Goal: Task Accomplishment & Management: Use online tool/utility

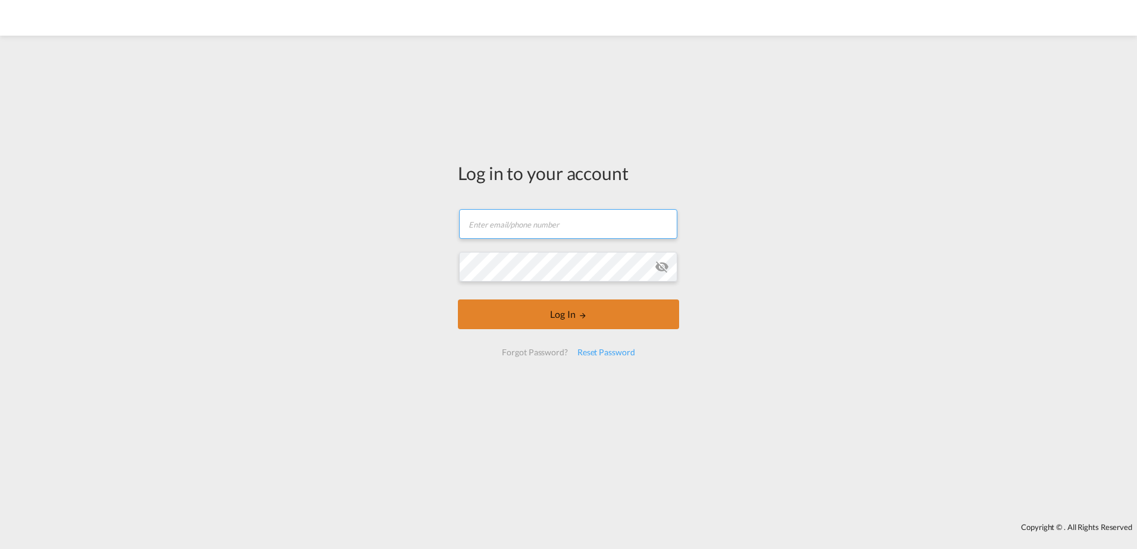
type input "[PERSON_NAME][EMAIL_ADDRESS][DOMAIN_NAME]"
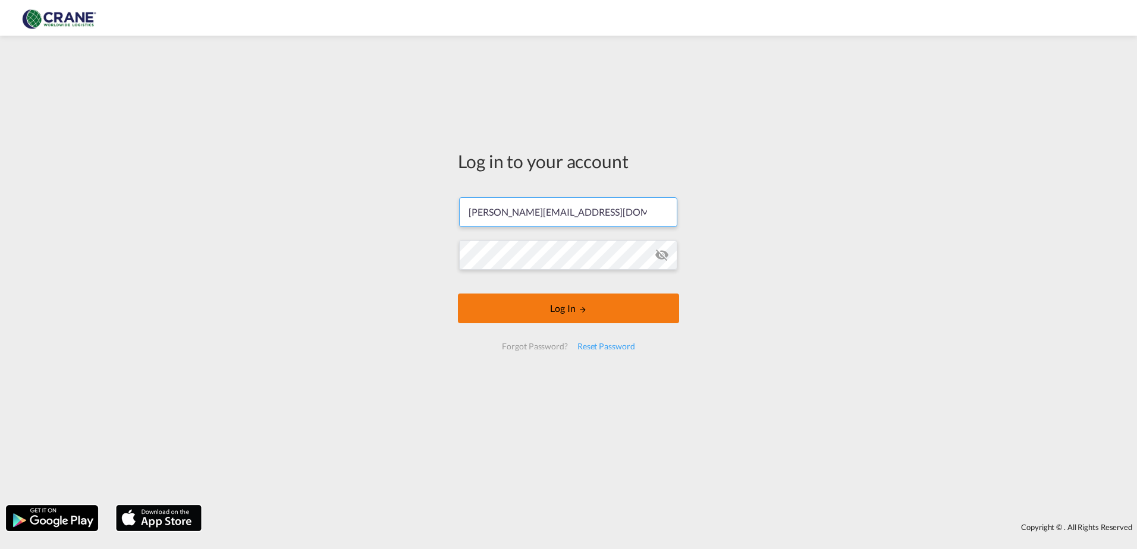
click at [586, 323] on button "Log In" at bounding box center [568, 309] width 221 height 30
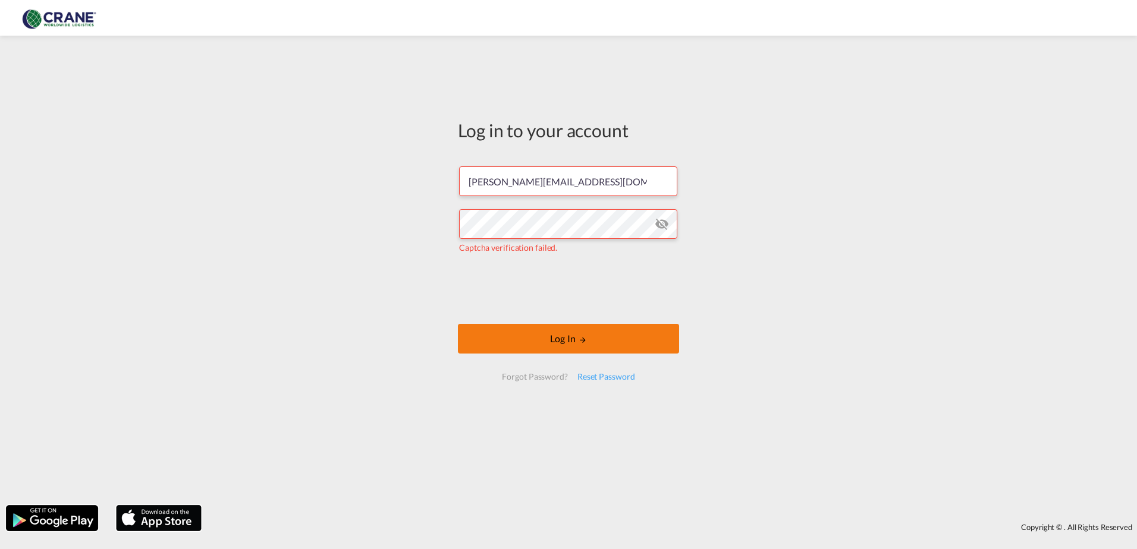
click at [560, 343] on button "Log In" at bounding box center [568, 339] width 221 height 30
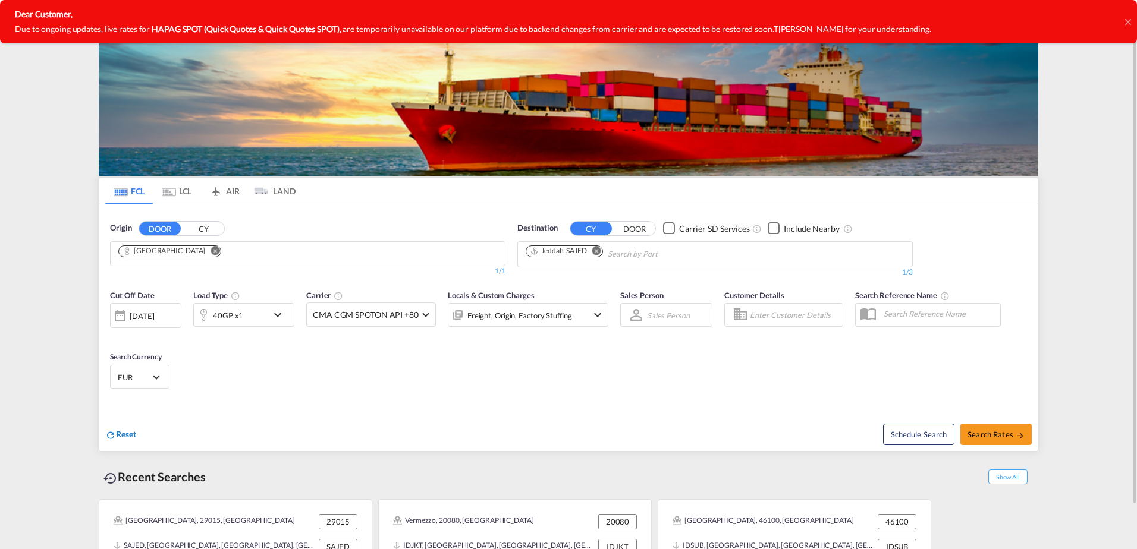
click at [122, 435] on span "Reset" at bounding box center [126, 434] width 20 height 10
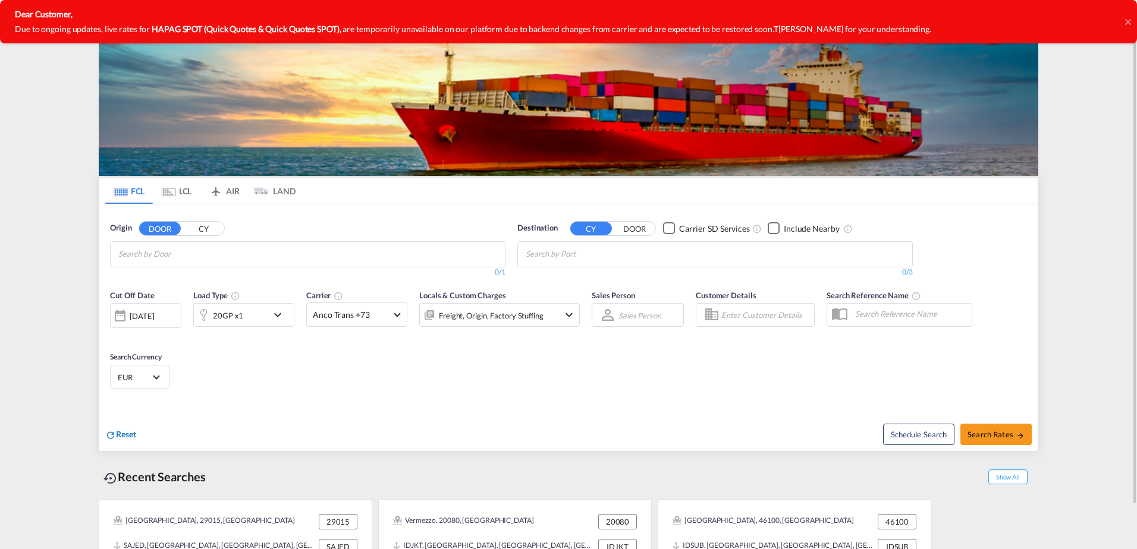
click at [125, 435] on span "Reset" at bounding box center [126, 434] width 20 height 10
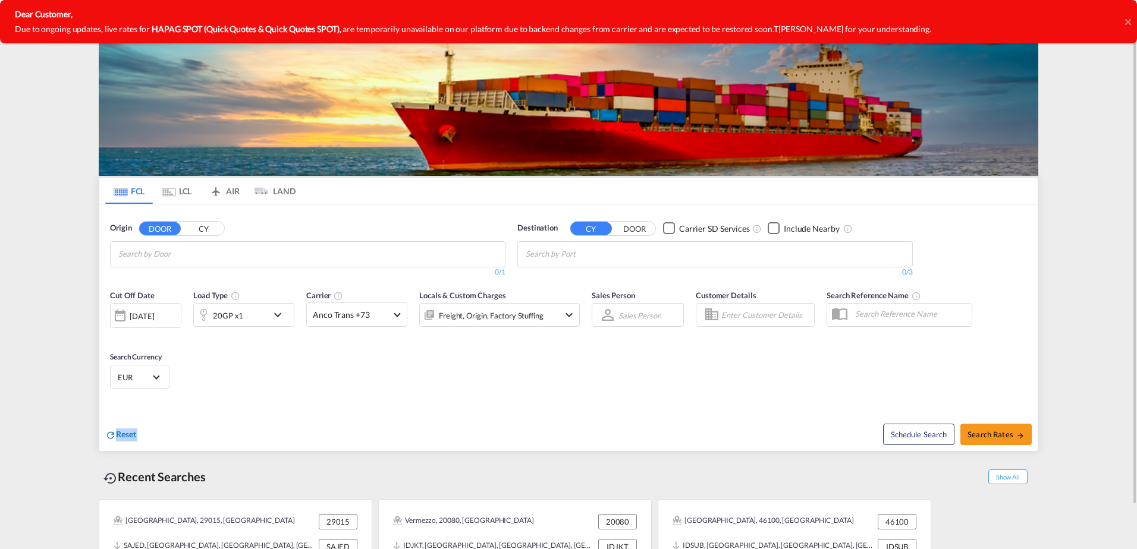
click at [125, 435] on span "Reset" at bounding box center [126, 434] width 20 height 10
drag, startPoint x: 125, startPoint y: 435, endPoint x: 119, endPoint y: 437, distance: 6.4
click at [119, 437] on span "Reset" at bounding box center [126, 434] width 20 height 10
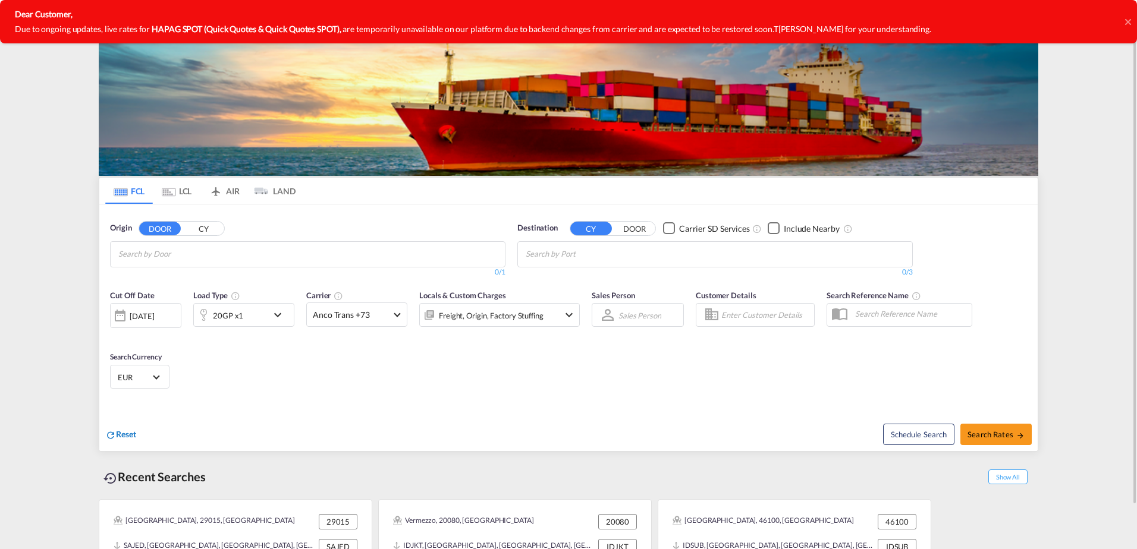
click at [109, 437] on md-icon "icon-refresh" at bounding box center [110, 435] width 11 height 11
click at [608, 391] on div "Cut Off Date [DATE] [DATE] Load Type 20GP x1 Carrier Anco Trans +73 Online Rate…" at bounding box center [568, 342] width 938 height 116
click at [1127, 24] on icon at bounding box center [1128, 22] width 6 height 10
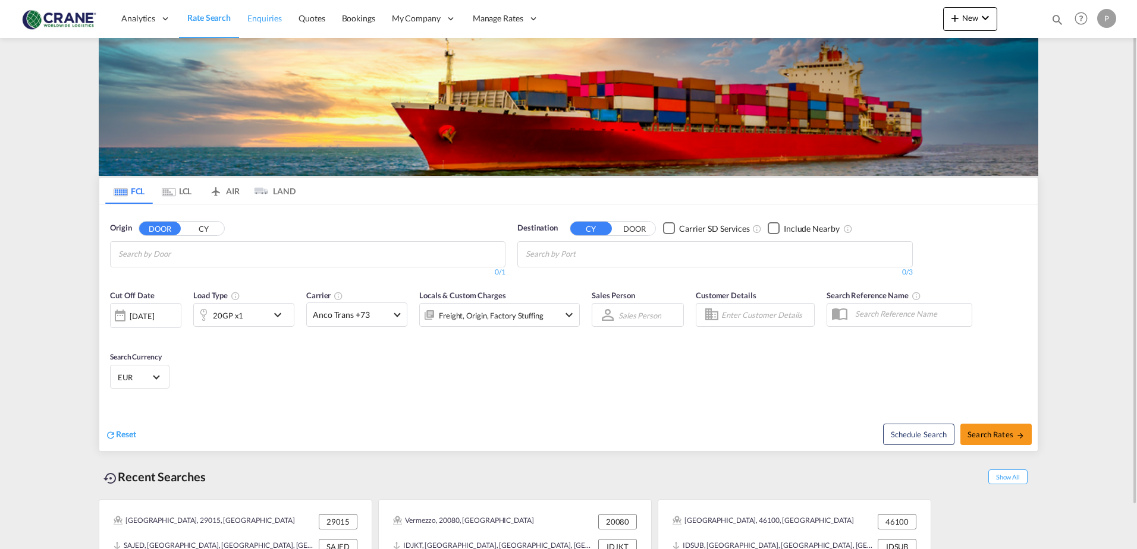
click at [271, 18] on span "Enquiries" at bounding box center [264, 18] width 34 height 10
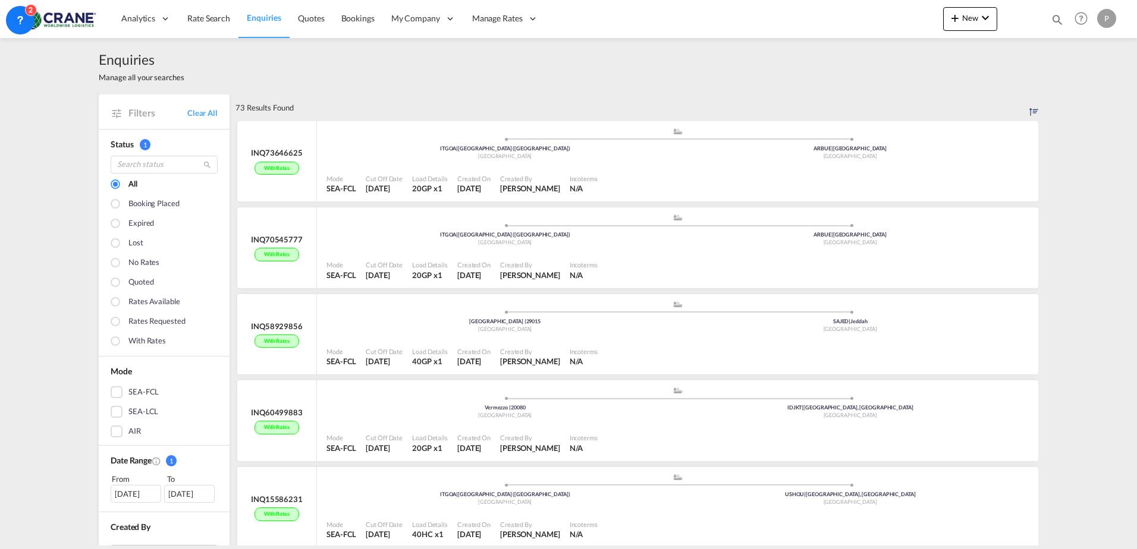
drag, startPoint x: 893, startPoint y: 77, endPoint x: 913, endPoint y: 76, distance: 20.8
click at [893, 76] on div "Enquiries Manage all your searches" at bounding box center [569, 66] width 940 height 56
